Goal: Share content

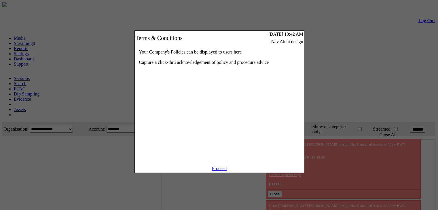
click at [216, 171] on link "Proceed" at bounding box center [219, 168] width 15 height 5
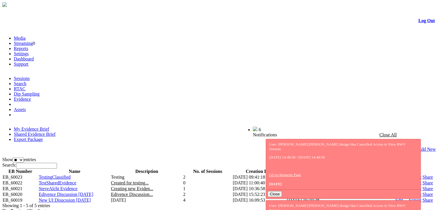
click at [422, 192] on link "Share" at bounding box center [427, 194] width 10 height 5
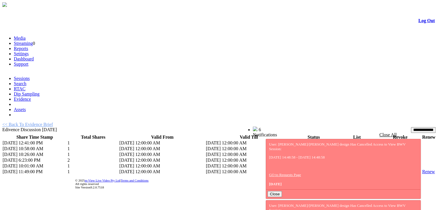
click at [335, 140] on link "List" at bounding box center [338, 142] width 7 height 5
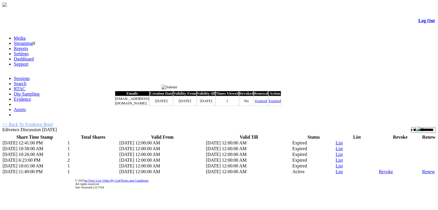
click at [177, 88] on input "image" at bounding box center [169, 87] width 16 height 5
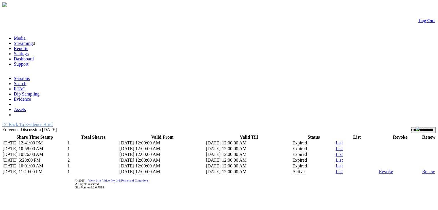
click at [335, 146] on link "List" at bounding box center [338, 148] width 7 height 5
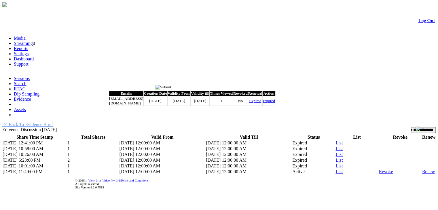
click at [171, 88] on input "image" at bounding box center [163, 87] width 16 height 5
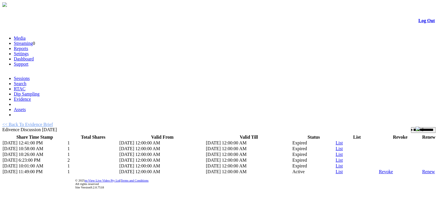
click at [335, 152] on link "List" at bounding box center [338, 154] width 7 height 5
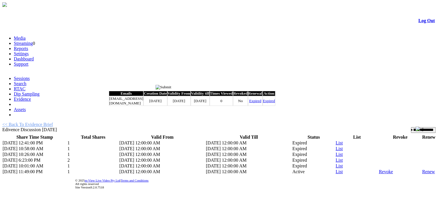
click at [171, 86] on input "image" at bounding box center [163, 87] width 16 height 5
